Goal: Information Seeking & Learning: Learn about a topic

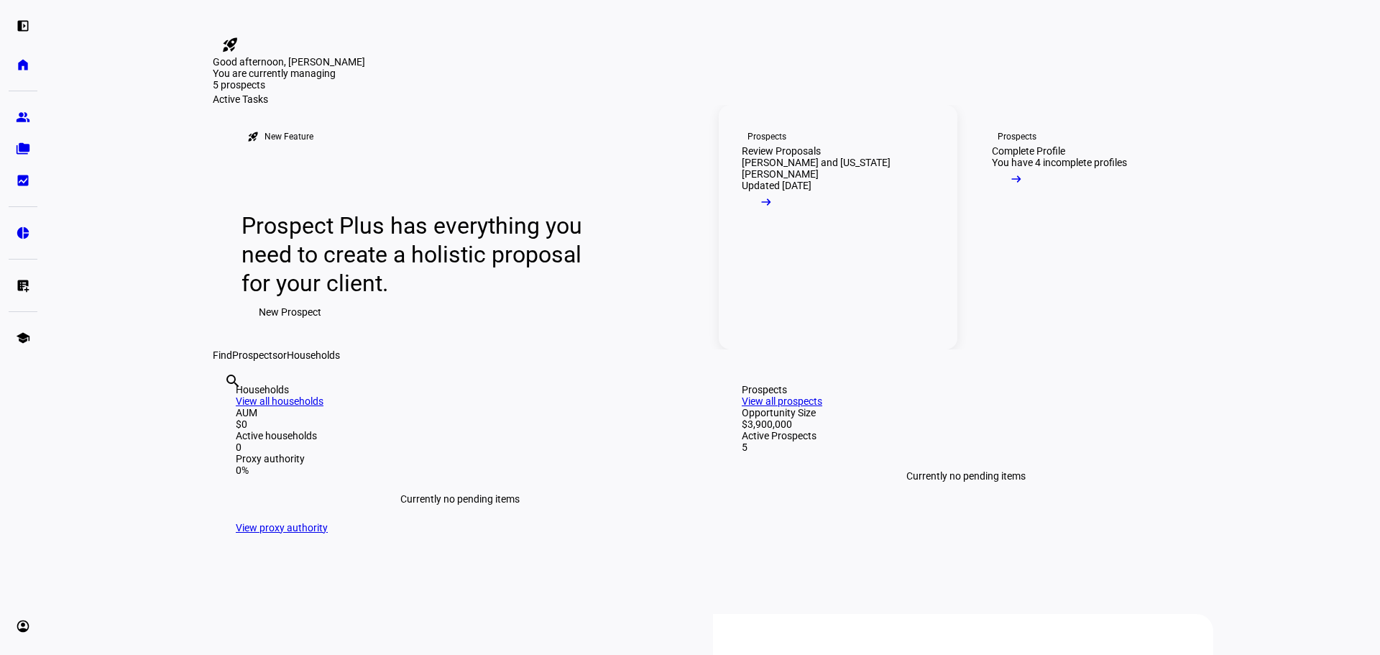
click at [827, 180] on div "[PERSON_NAME] and [US_STATE][PERSON_NAME]" at bounding box center [838, 168] width 193 height 23
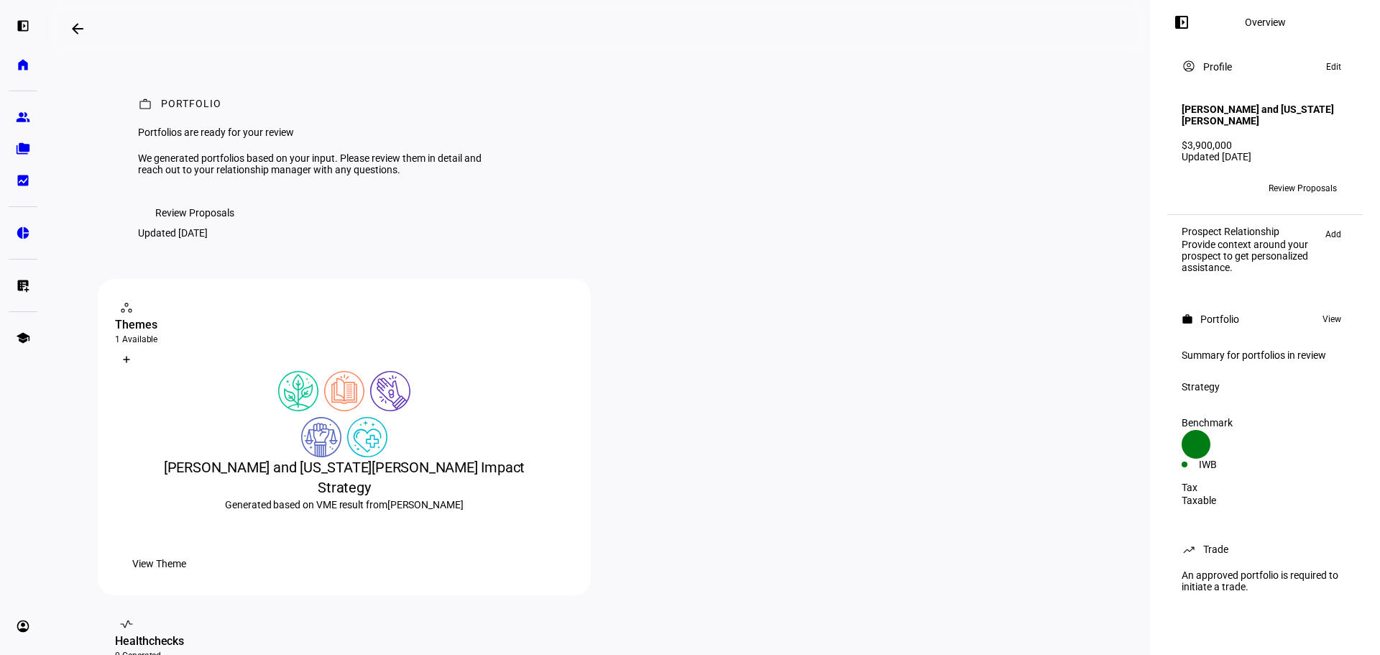
click at [221, 227] on span "Review Proposals" at bounding box center [194, 212] width 79 height 29
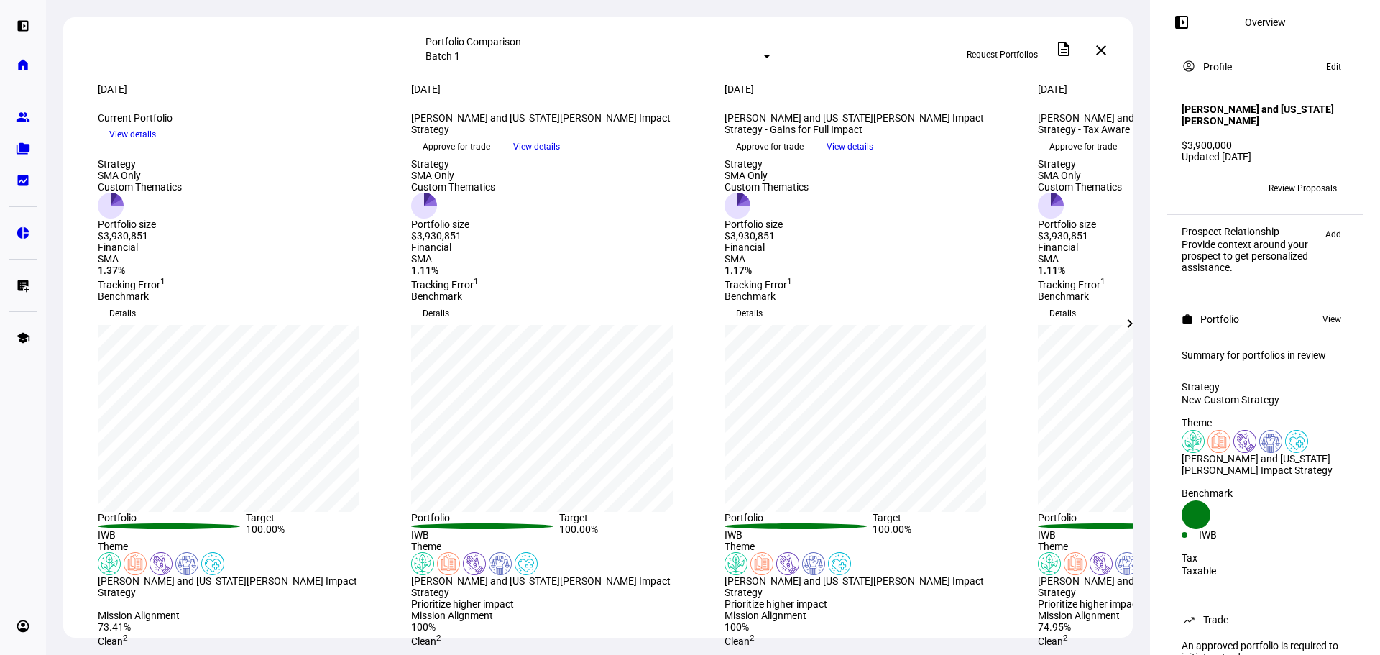
click at [1135, 320] on mat-icon "chevron_right" at bounding box center [1130, 323] width 17 height 17
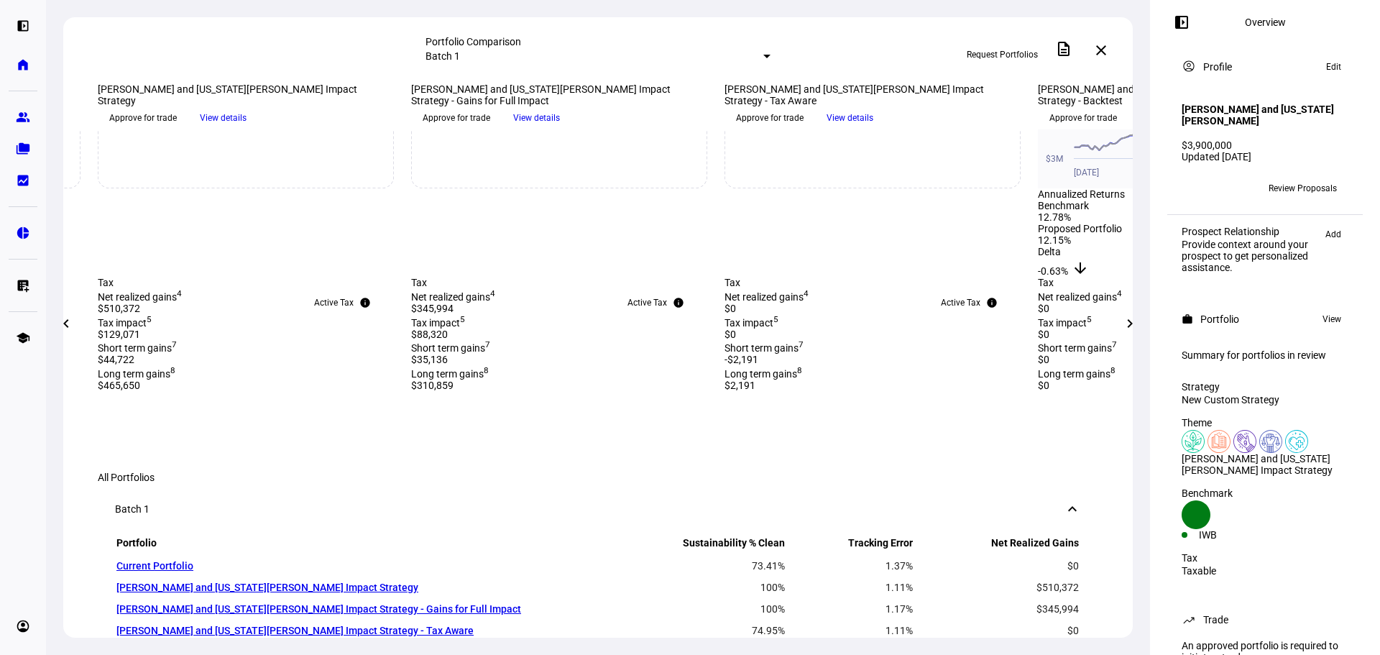
scroll to position [914, 0]
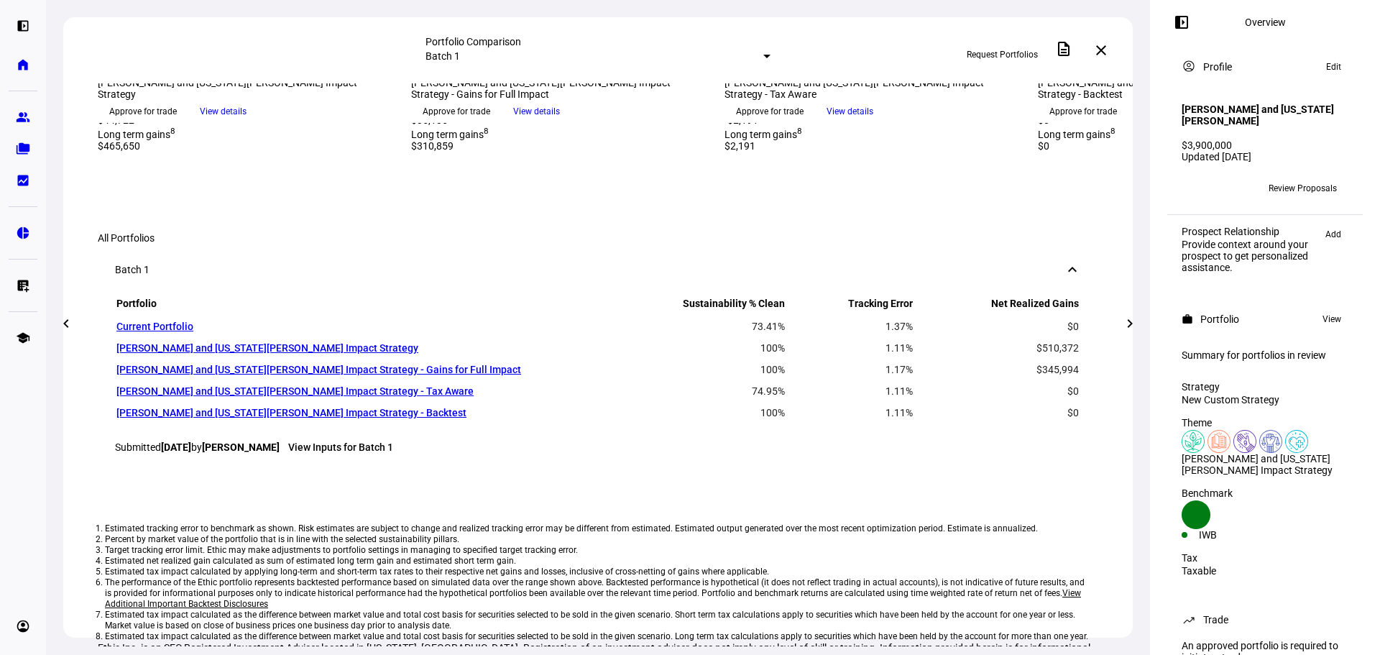
click at [80, 321] on span at bounding box center [66, 323] width 35 height 35
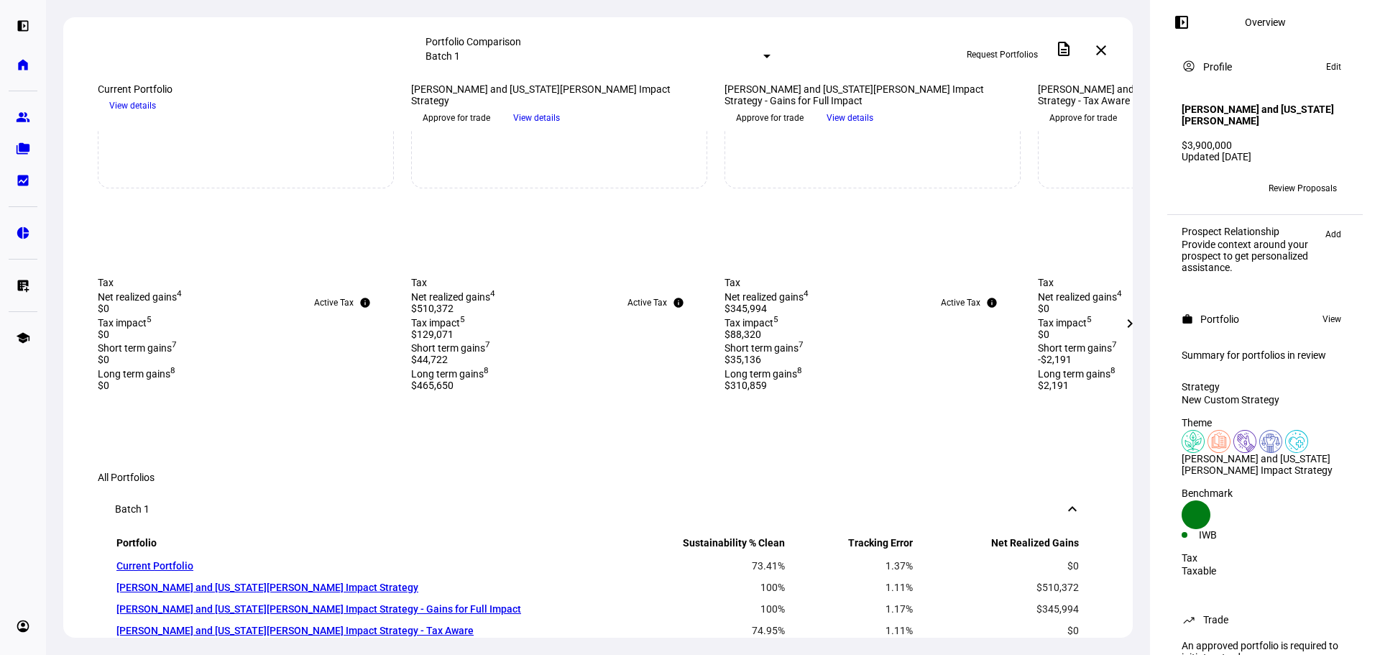
click at [1134, 327] on mat-icon "chevron_right" at bounding box center [1130, 323] width 17 height 17
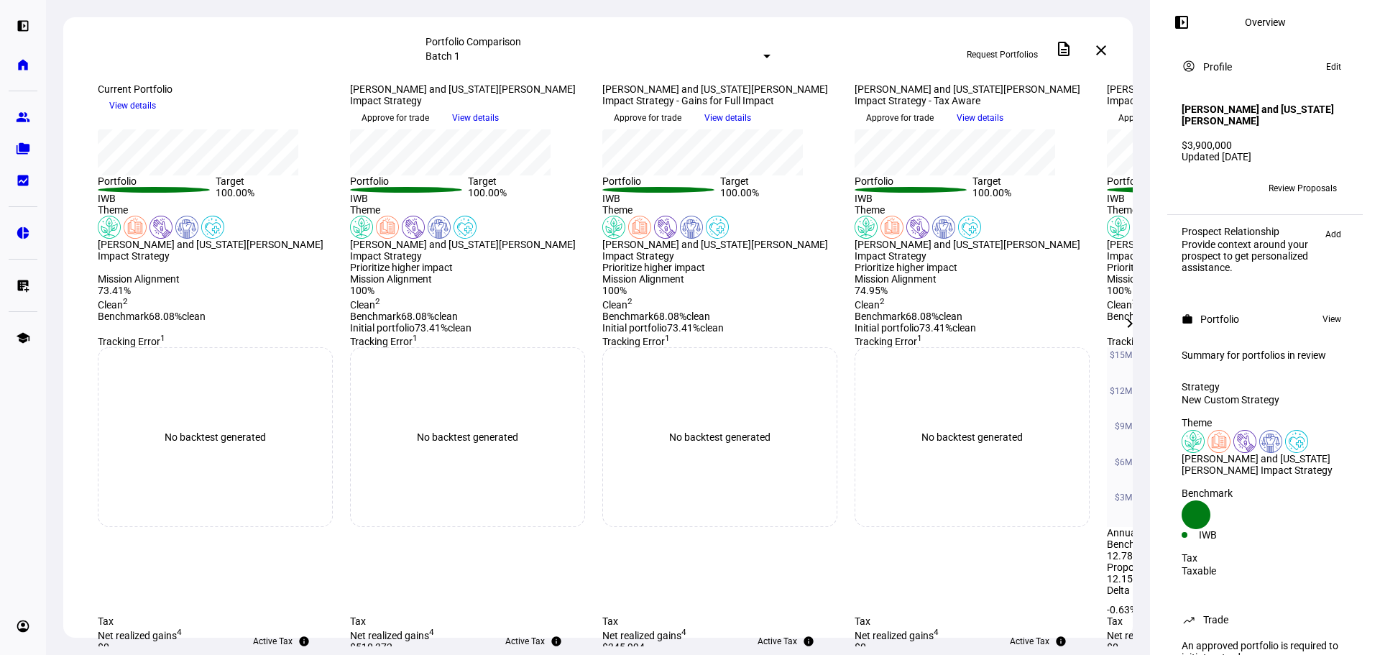
scroll to position [0, 0]
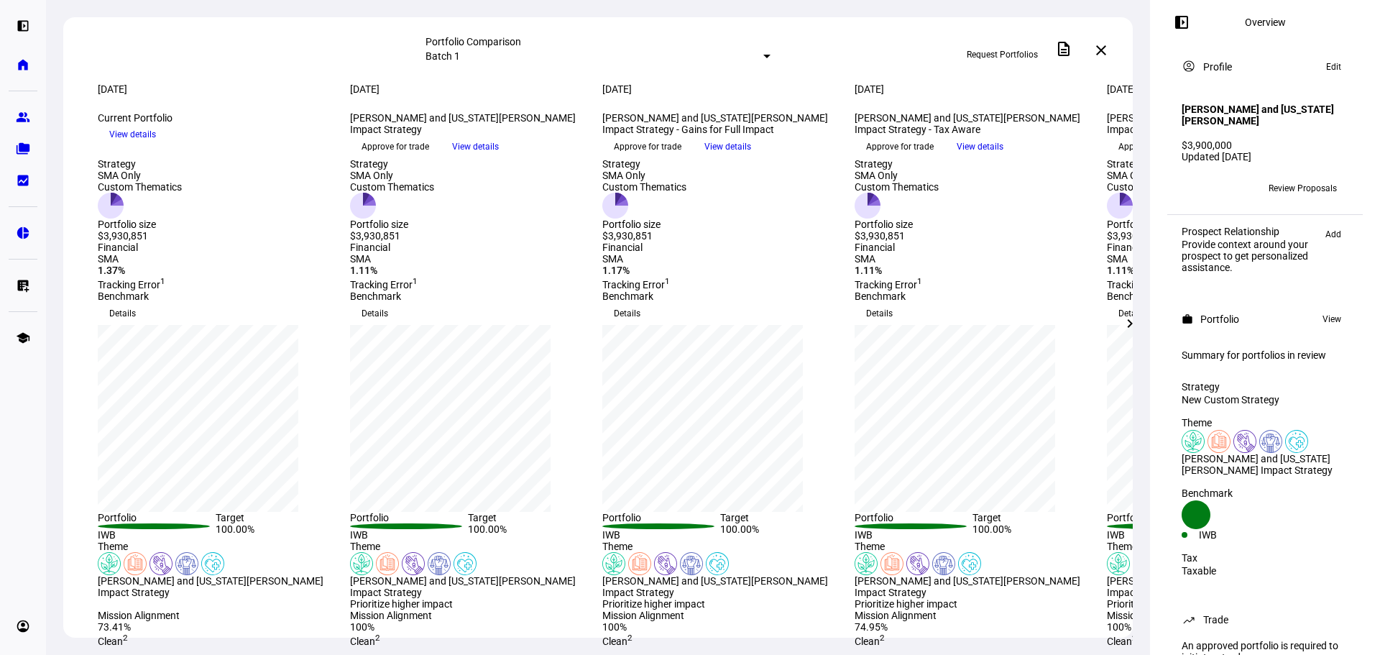
click at [1004, 157] on span "View details" at bounding box center [980, 147] width 47 height 22
